Goal: Task Accomplishment & Management: Use online tool/utility

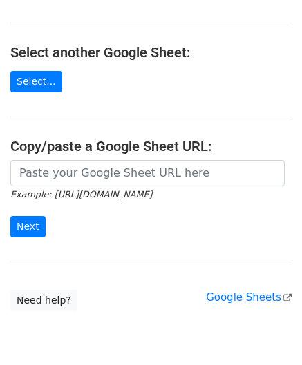
scroll to position [138, 0]
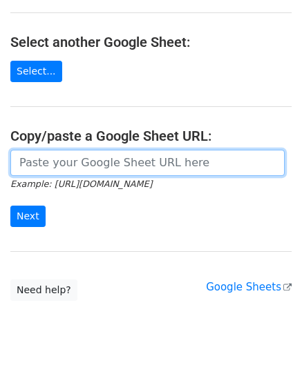
click at [94, 165] on input "url" at bounding box center [147, 163] width 274 height 26
paste input "[URL][DOMAIN_NAME]"
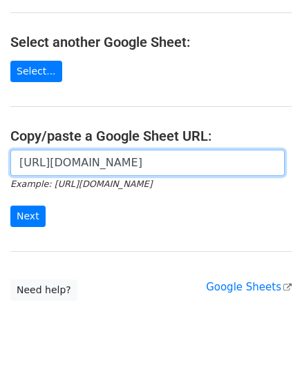
scroll to position [0, 291]
type input "[URL][DOMAIN_NAME]"
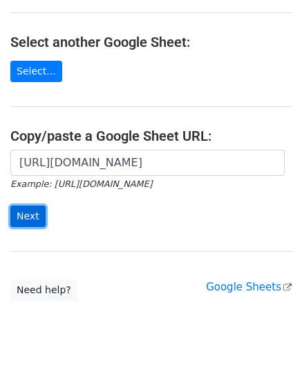
scroll to position [0, 0]
click at [22, 209] on input "Next" at bounding box center [27, 216] width 35 height 21
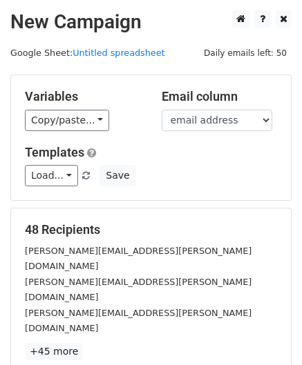
scroll to position [168, 0]
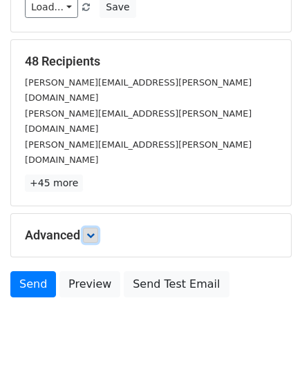
click at [95, 231] on icon at bounding box center [90, 235] width 8 height 8
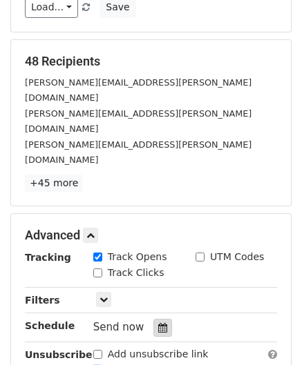
click at [158, 323] on icon at bounding box center [162, 328] width 9 height 10
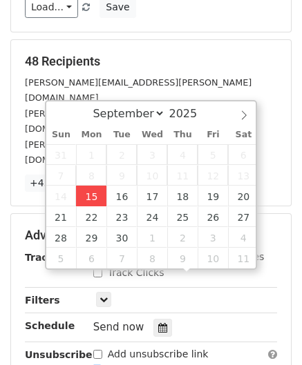
type input "[DATE] 12:00"
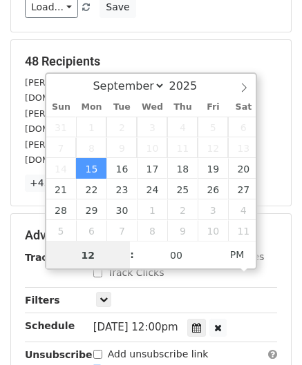
scroll to position [0, 0]
paste input "1"
type input "11"
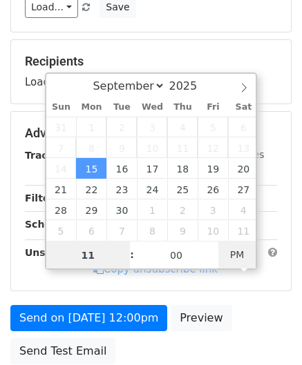
type input "[DATE] 11:00"
click at [240, 253] on span "AM" at bounding box center [237, 255] width 38 height 28
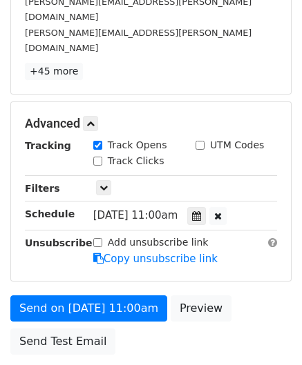
scroll to position [290, 0]
